Goal: Find specific page/section: Find specific page/section

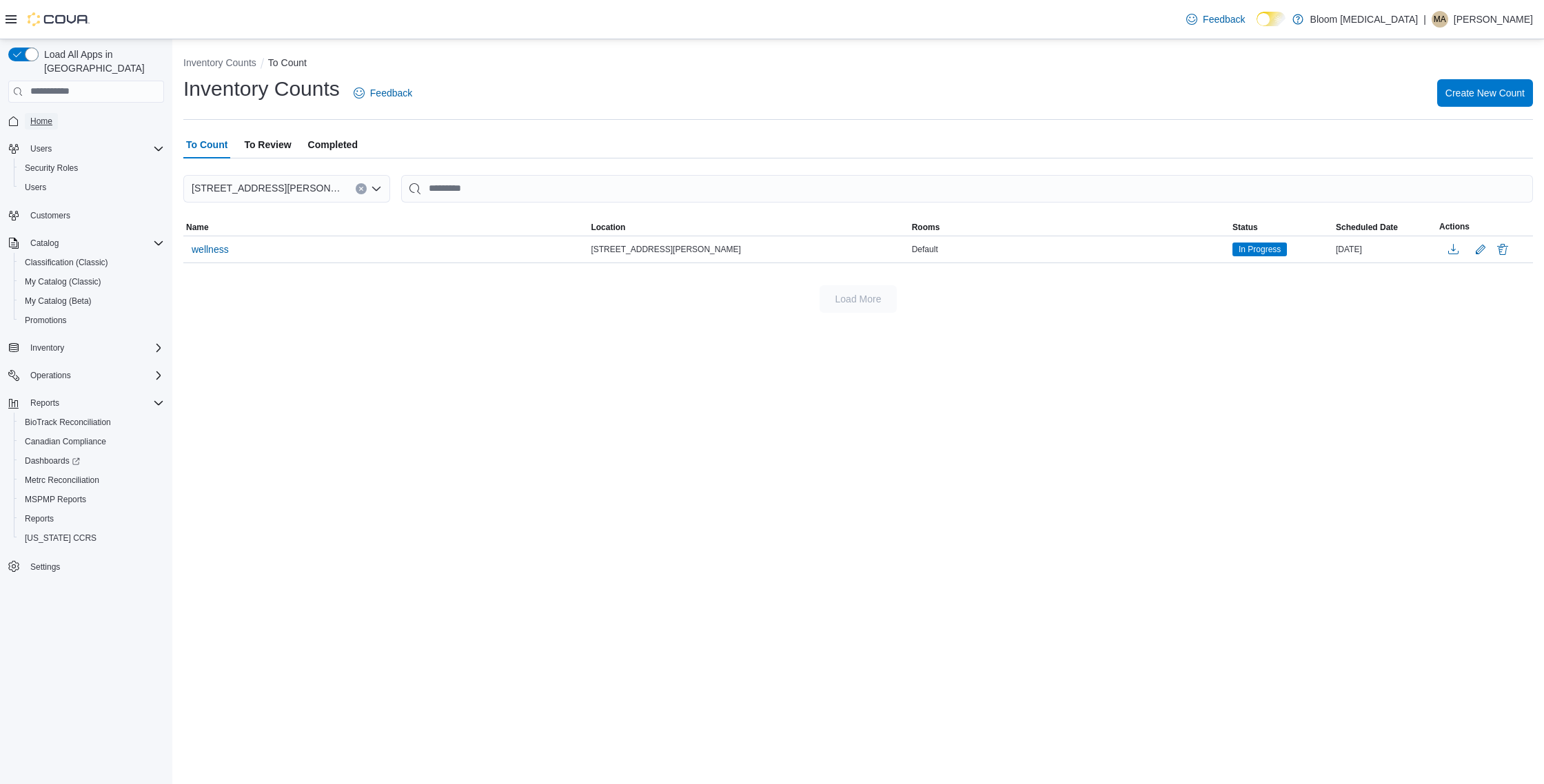
click at [53, 113] on link "Home" at bounding box center [41, 121] width 34 height 16
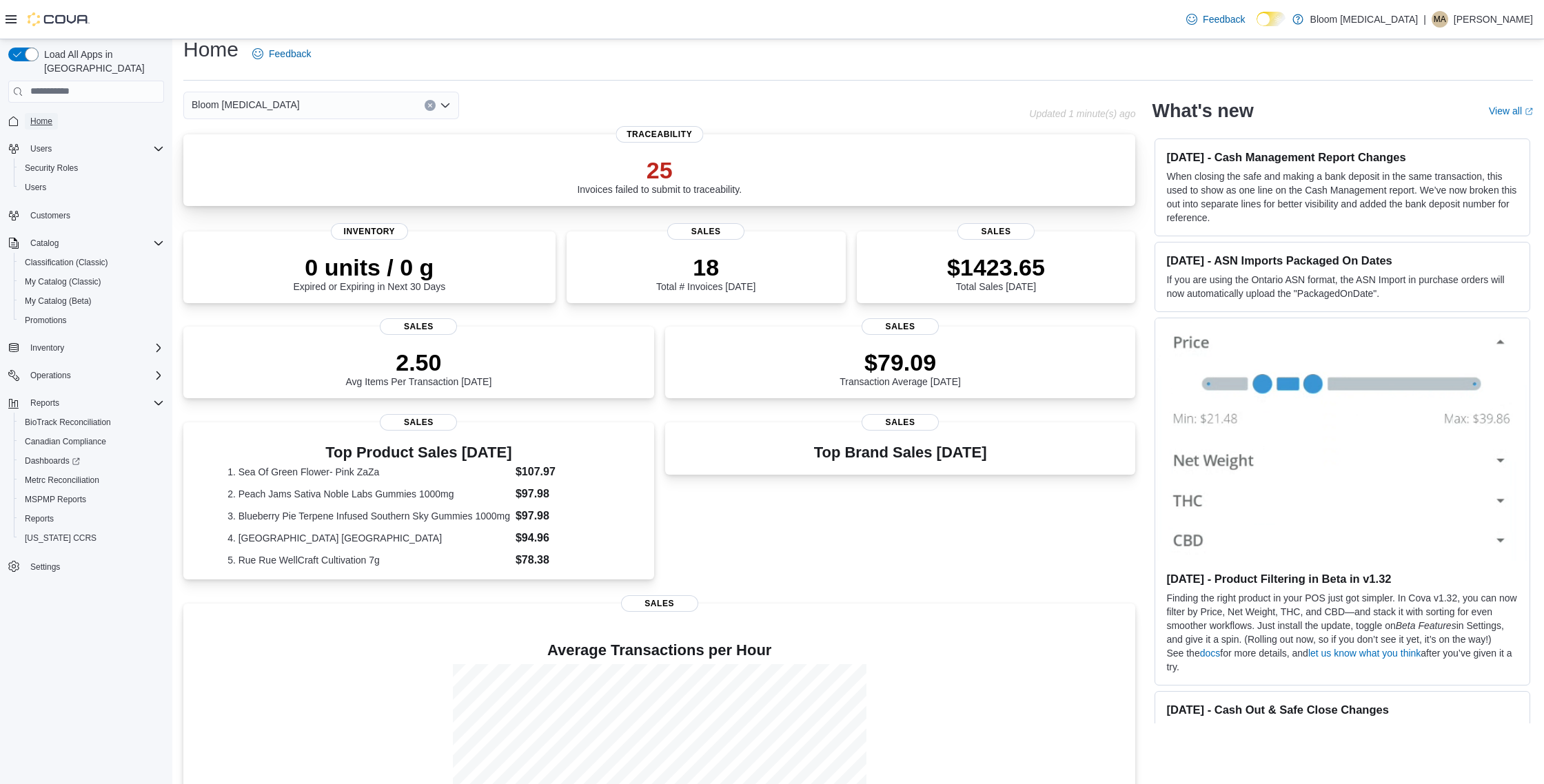
scroll to position [20, 0]
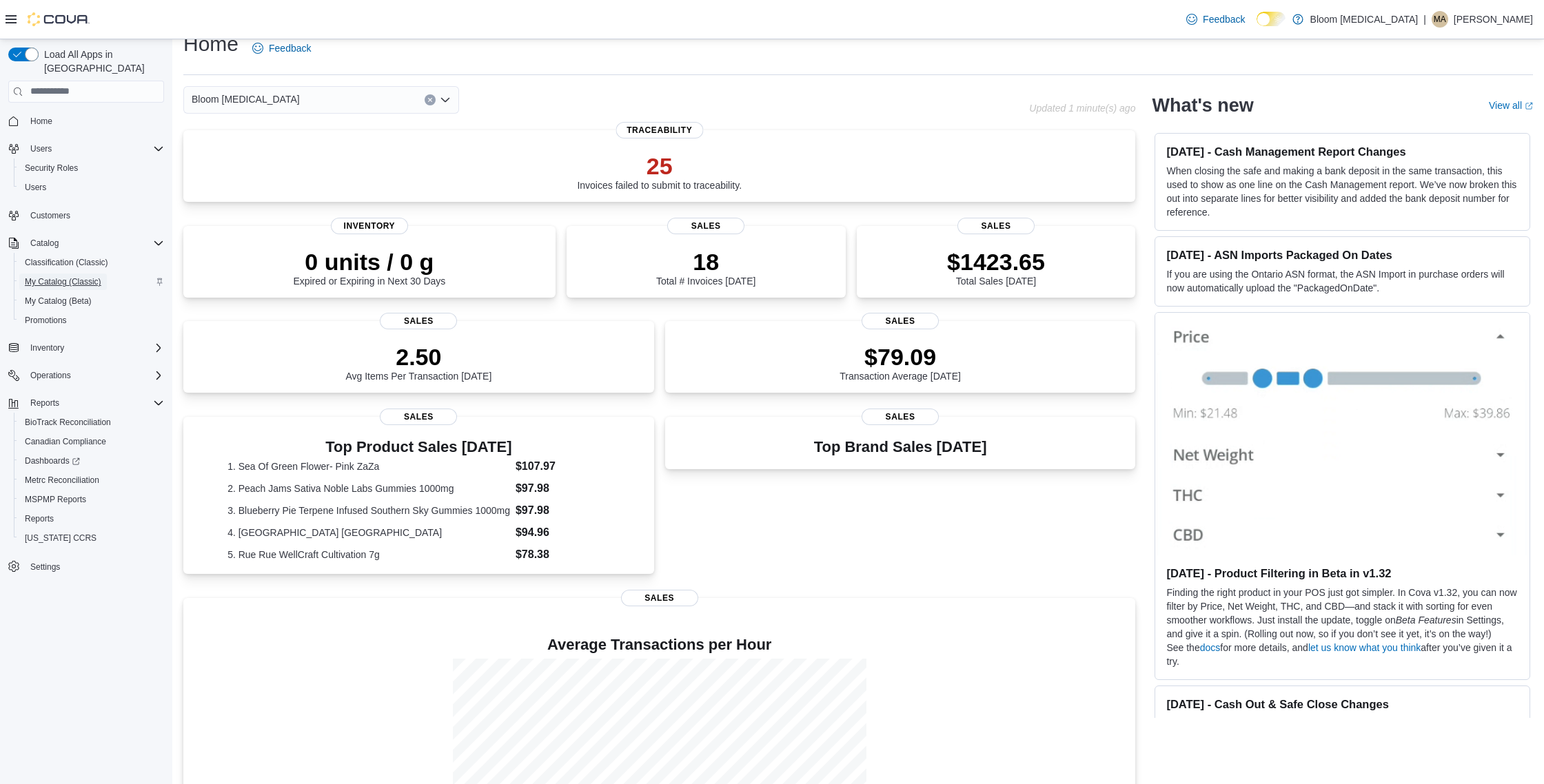
click at [78, 276] on span "My Catalog (Classic)" at bounding box center [62, 282] width 76 height 11
